Goal: Obtain resource: Obtain resource

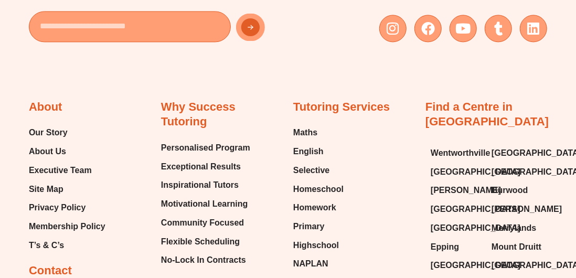
scroll to position [11240, 0]
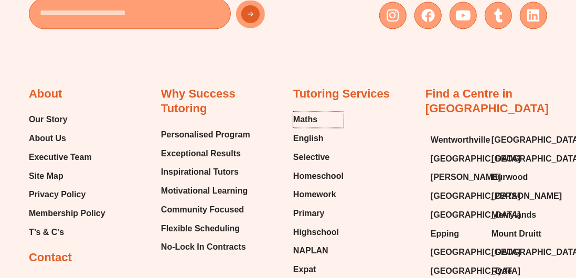
click at [306, 112] on span "Maths" at bounding box center [305, 120] width 24 height 16
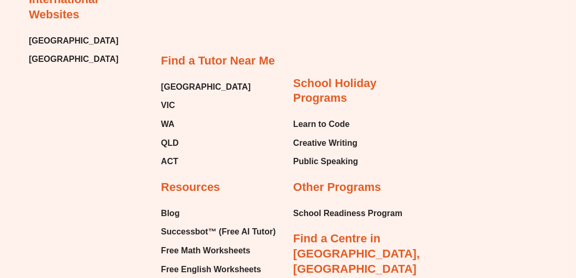
click at [510, 80] on div "About Our Story About Us Executive Team Site Map Privacy Policy Membership Poli…" at bounding box center [288, 6] width 518 height 1006
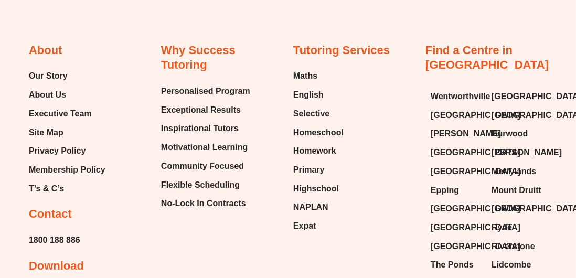
scroll to position [11240, 0]
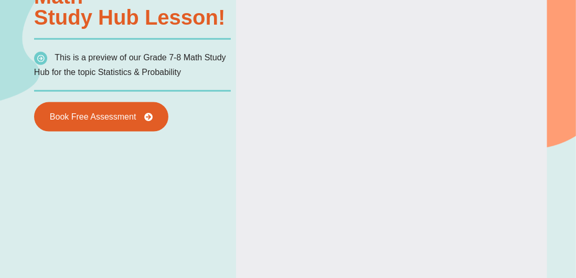
scroll to position [830, 0]
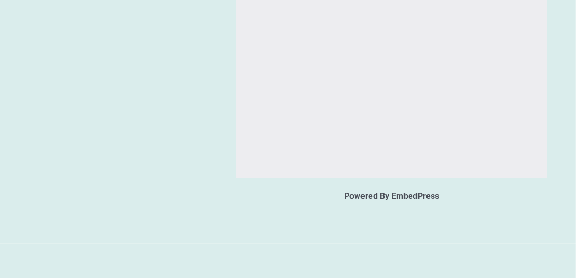
type input "*"
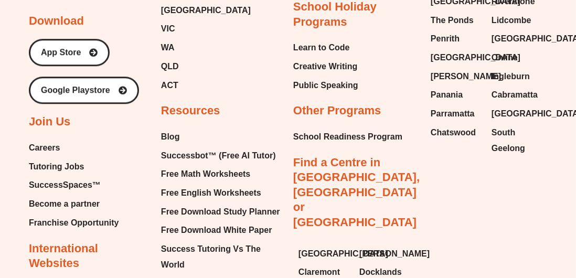
scroll to position [3513, 0]
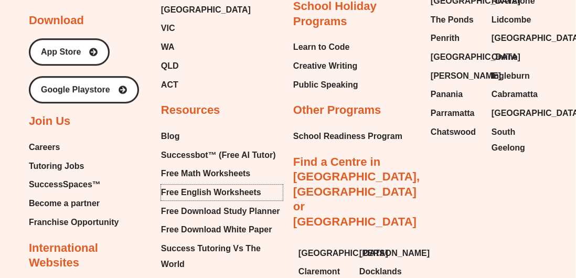
click at [185, 185] on span "Free English Worksheets" at bounding box center [211, 193] width 100 height 16
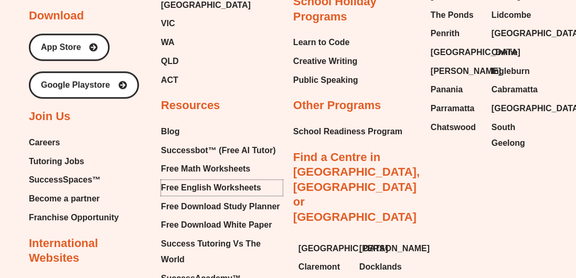
scroll to position [3558, 0]
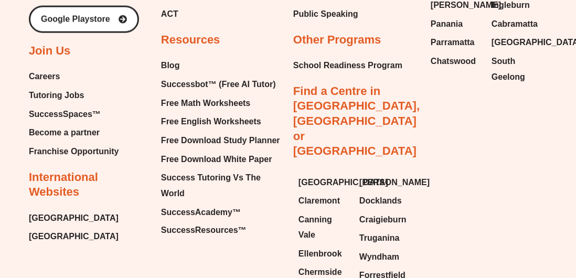
scroll to position [10850, 0]
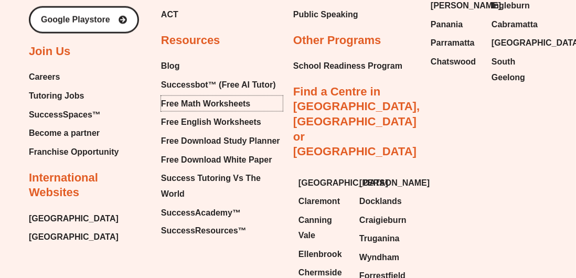
click at [175, 96] on span "Free Math Worksheets" at bounding box center [205, 104] width 89 height 16
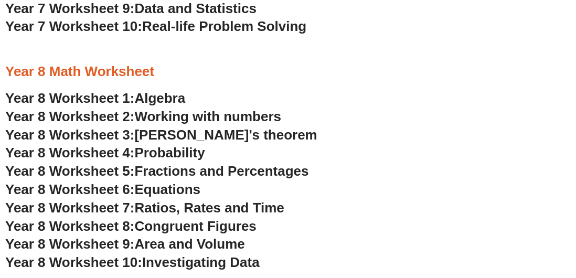
scroll to position [3199, 0]
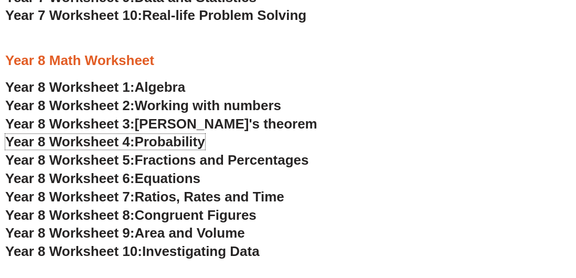
click at [147, 148] on span "Probability" at bounding box center [170, 142] width 70 height 16
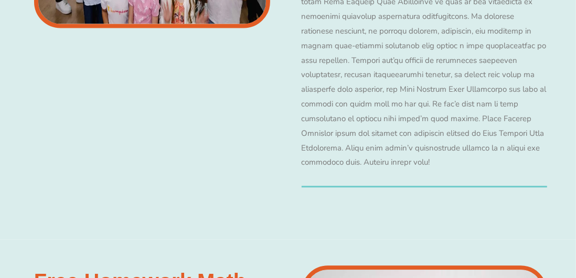
scroll to position [3053, 0]
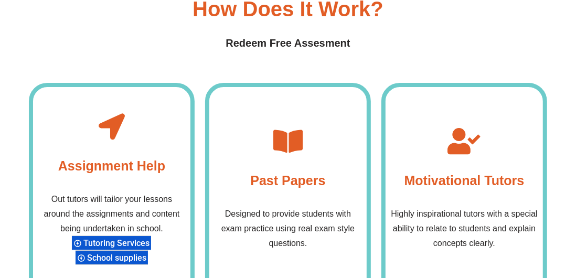
scroll to position [3756, 0]
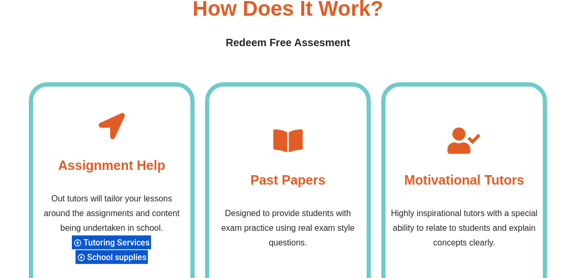
click at [307, 180] on h4 "Past Papers" at bounding box center [287, 179] width 75 height 21
click at [321, 171] on h4 "Past Papers" at bounding box center [287, 179] width 75 height 21
click at [302, 178] on h4 "Past Papers" at bounding box center [287, 179] width 75 height 21
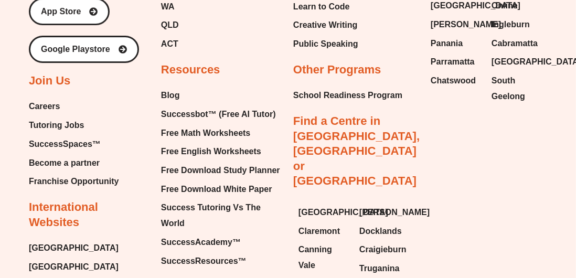
scroll to position [7925, 0]
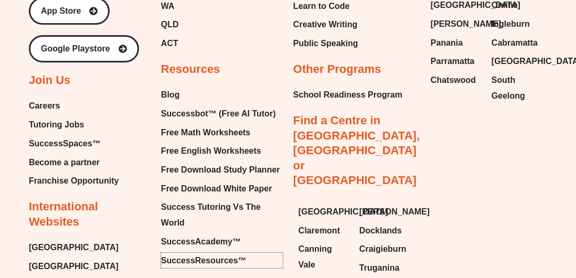
click at [217, 255] on span "SuccessResources™" at bounding box center [203, 261] width 85 height 16
